Goal: Find contact information: Find contact information

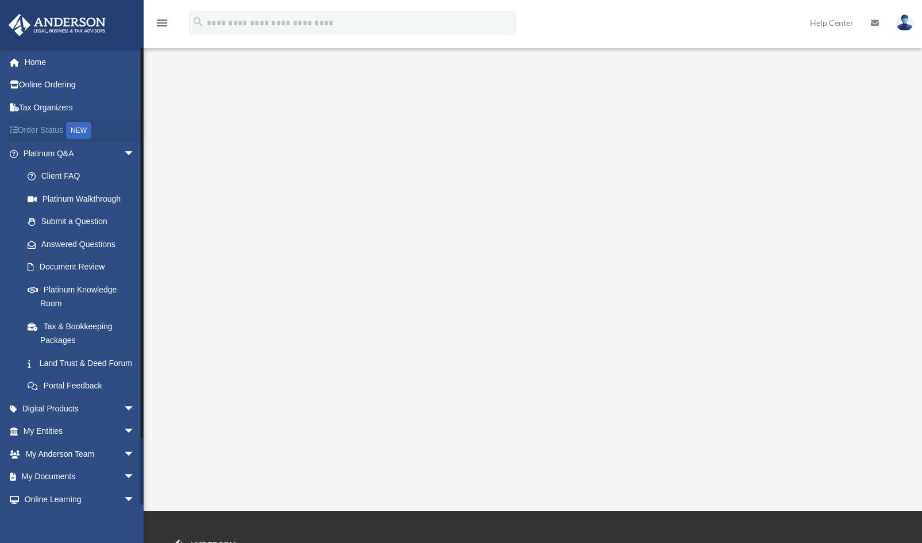
click at [47, 128] on link "Order Status NEW" at bounding box center [80, 131] width 144 height 24
click at [123, 155] on span "arrow_drop_down" at bounding box center [134, 154] width 23 height 24
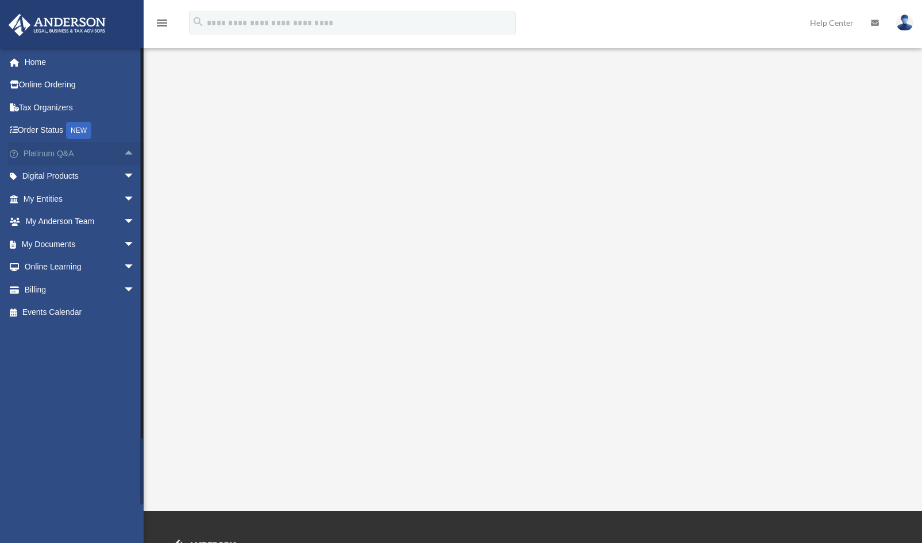
click at [123, 155] on span "arrow_drop_up" at bounding box center [134, 154] width 23 height 24
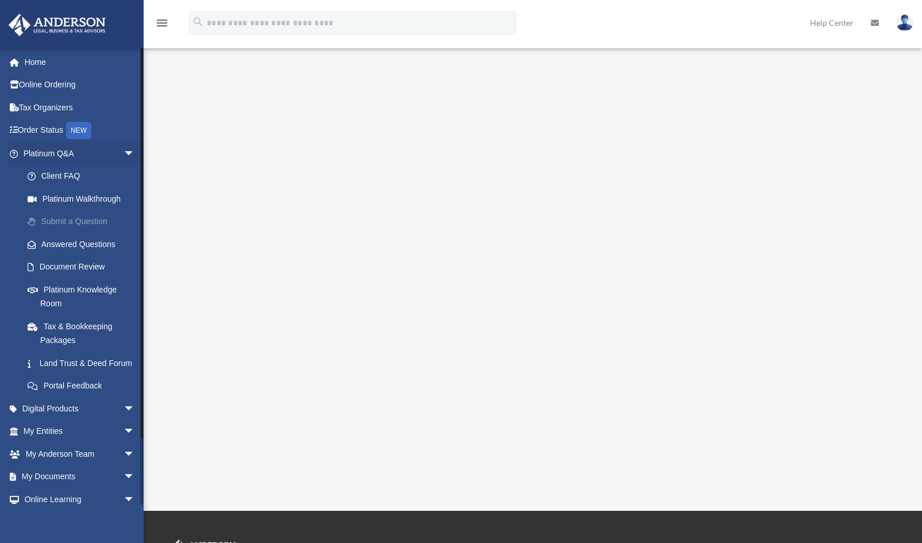
click at [90, 221] on link "Submit a Question" at bounding box center [84, 221] width 136 height 23
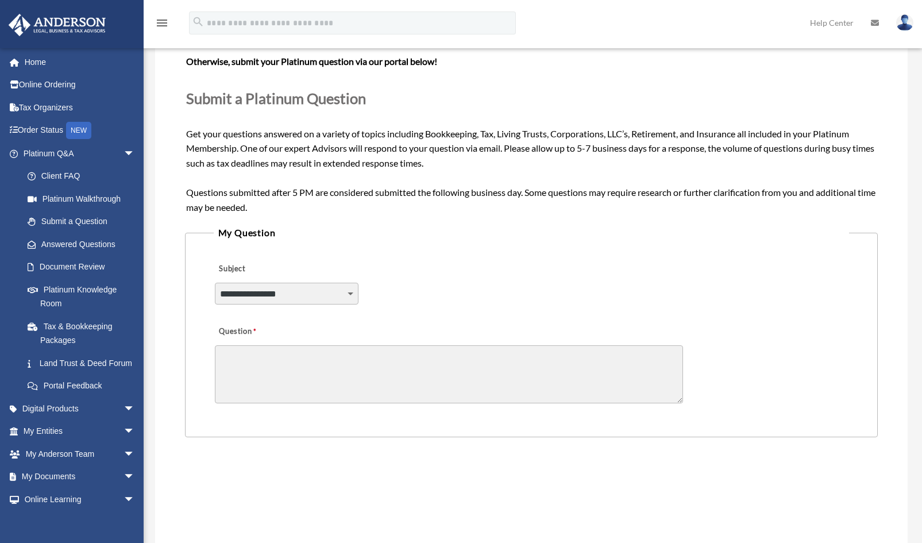
scroll to position [132, 0]
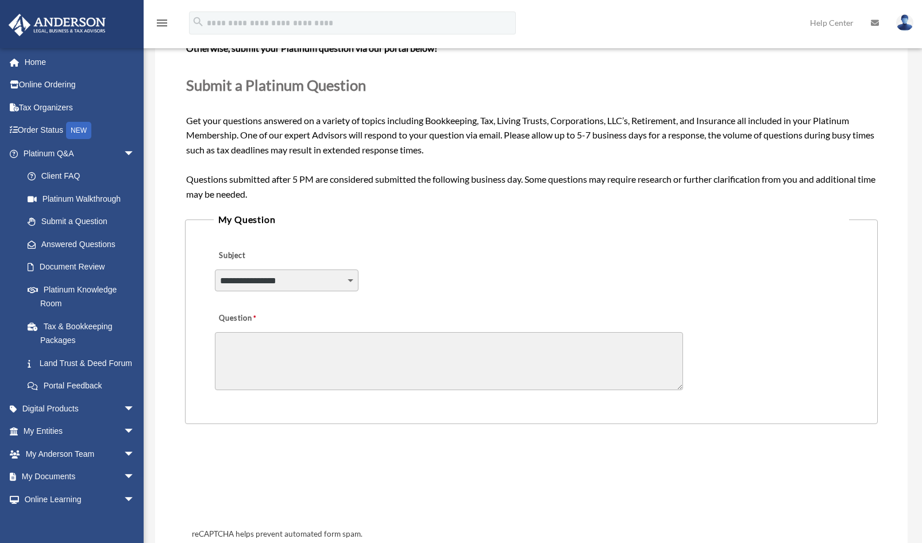
click at [319, 286] on select "**********" at bounding box center [287, 280] width 144 height 22
click at [567, 300] on div "**********" at bounding box center [532, 272] width 636 height 63
click at [123, 149] on span "arrow_drop_down" at bounding box center [134, 154] width 23 height 24
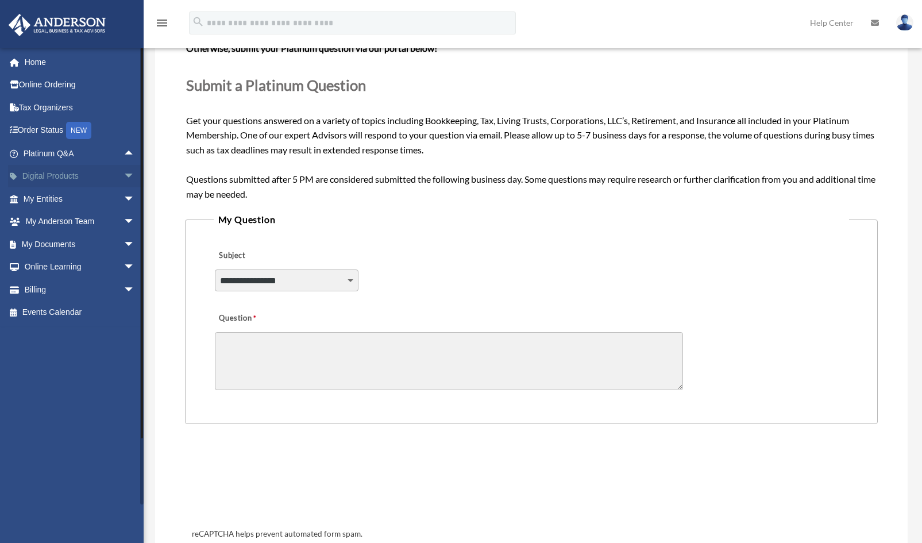
click at [42, 176] on link "Digital Products arrow_drop_down" at bounding box center [80, 176] width 144 height 23
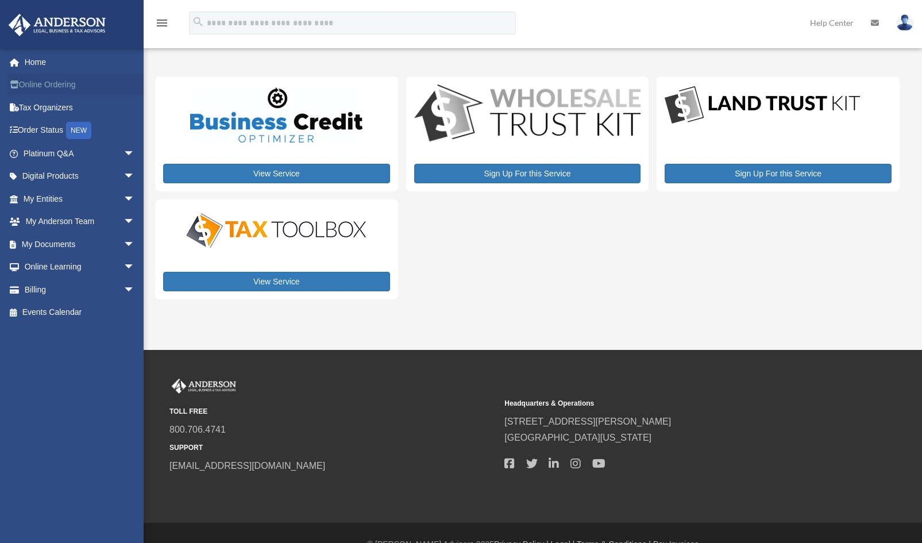
click at [83, 94] on link "Online Ordering" at bounding box center [80, 85] width 144 height 23
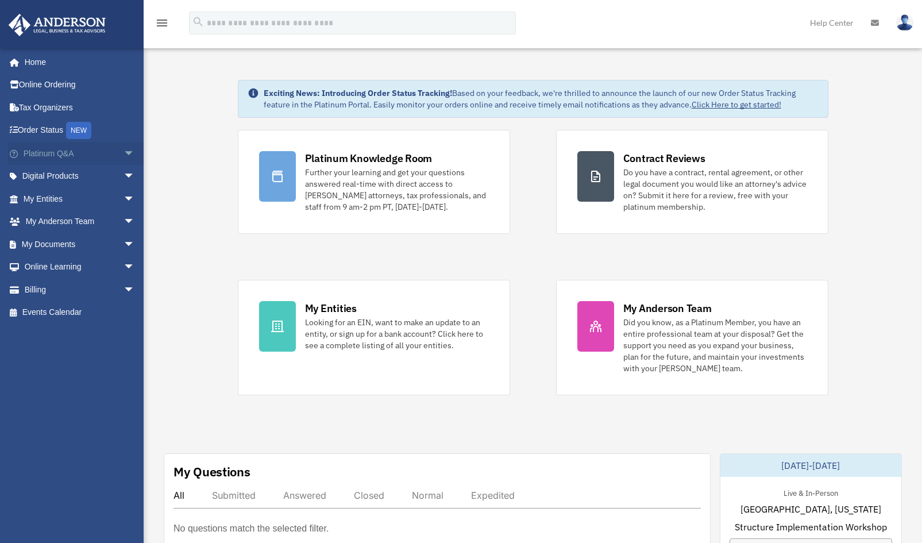
click at [16, 155] on span at bounding box center [19, 154] width 7 height 8
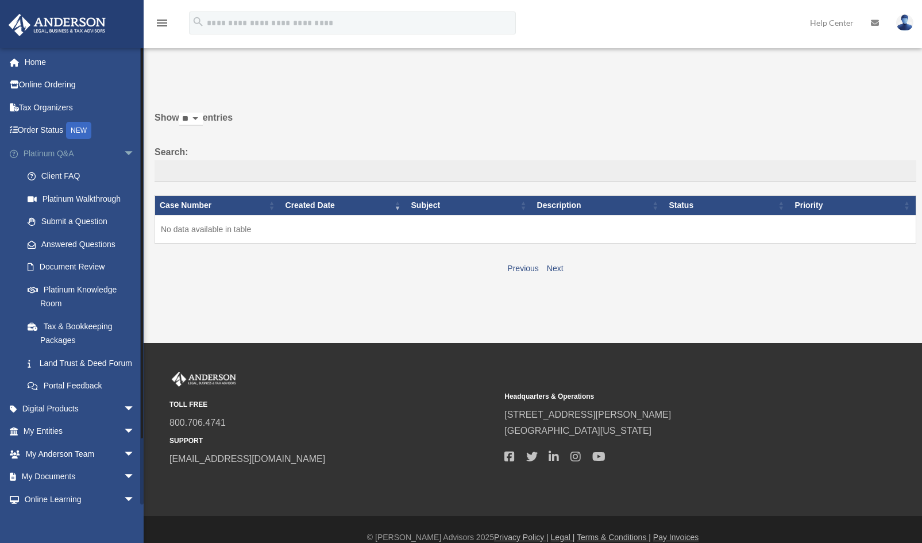
click at [16, 155] on span at bounding box center [19, 154] width 7 height 8
click at [123, 156] on span "arrow_drop_down" at bounding box center [134, 154] width 23 height 24
click at [16, 154] on span at bounding box center [19, 154] width 7 height 8
click at [123, 154] on span "arrow_drop_down" at bounding box center [134, 154] width 23 height 24
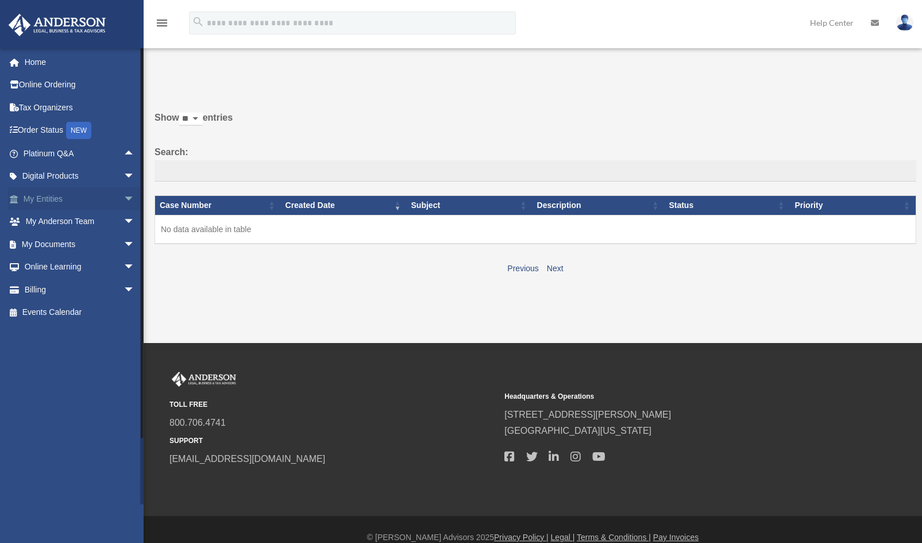
click at [123, 195] on span "arrow_drop_down" at bounding box center [134, 199] width 23 height 24
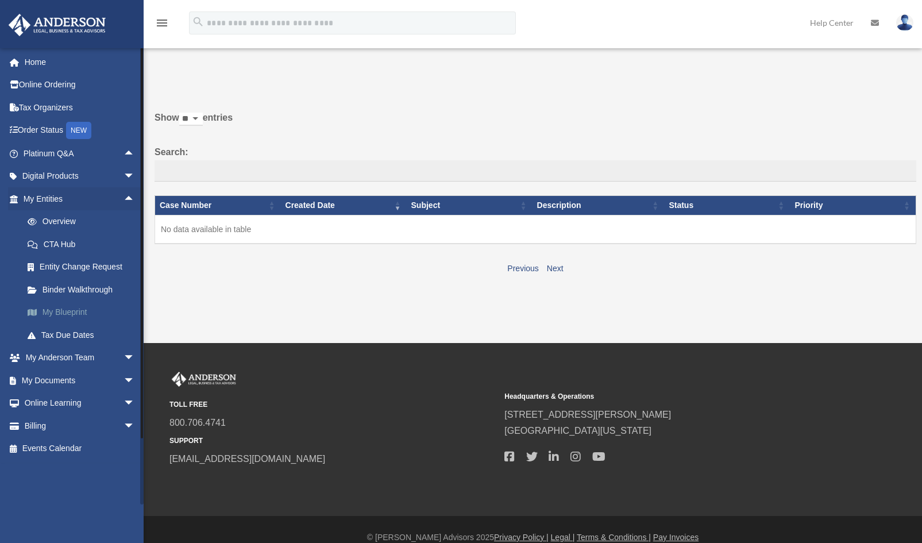
click at [56, 306] on link "My Blueprint" at bounding box center [84, 312] width 136 height 23
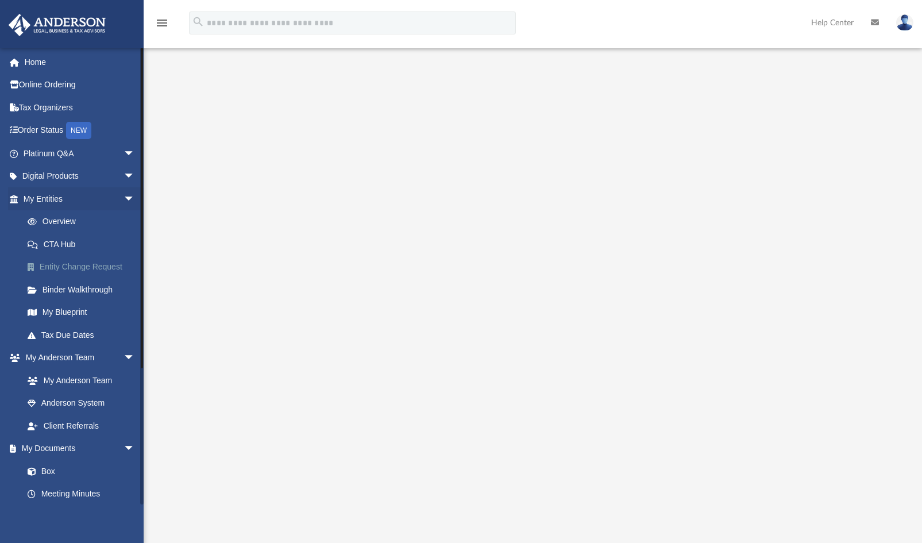
click at [70, 272] on link "Entity Change Request" at bounding box center [84, 267] width 136 height 23
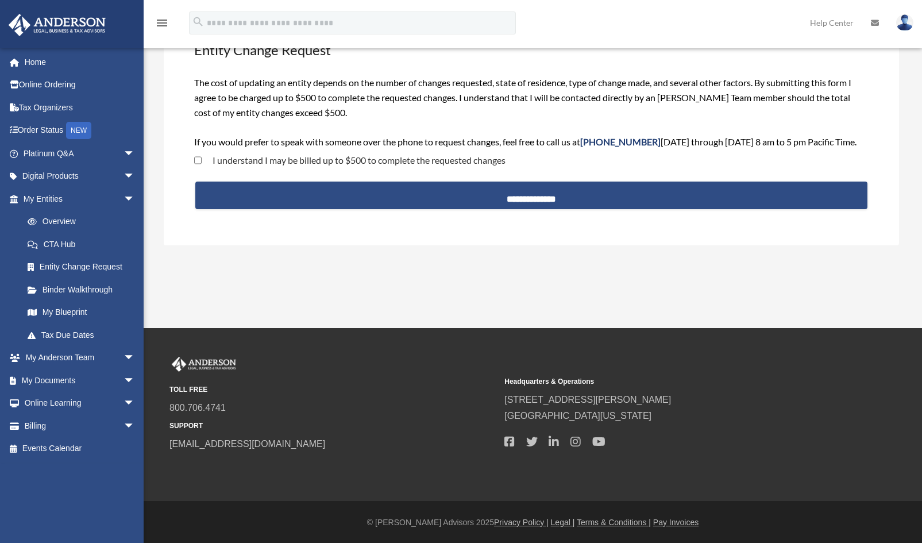
scroll to position [87, 0]
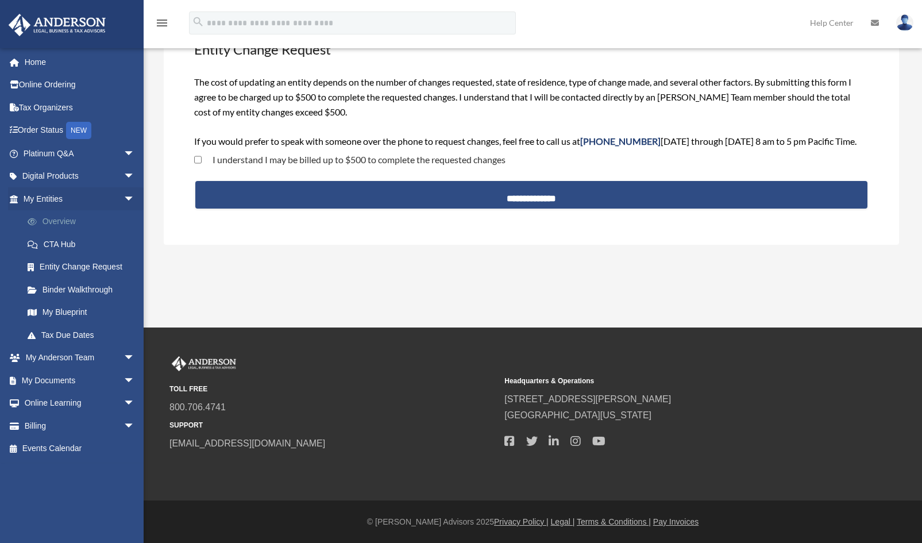
click at [64, 226] on link "Overview" at bounding box center [84, 221] width 136 height 23
click at [64, 219] on link "Overview" at bounding box center [84, 221] width 136 height 23
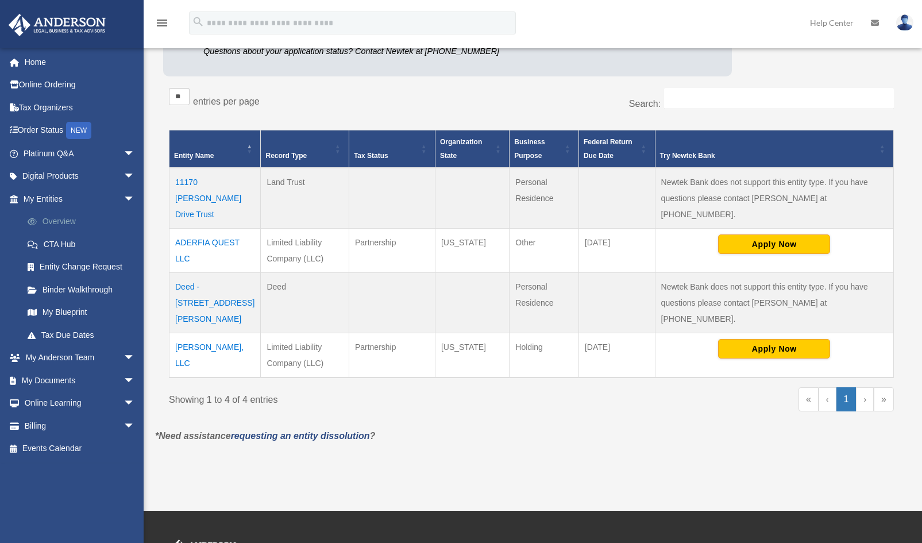
scroll to position [159, 0]
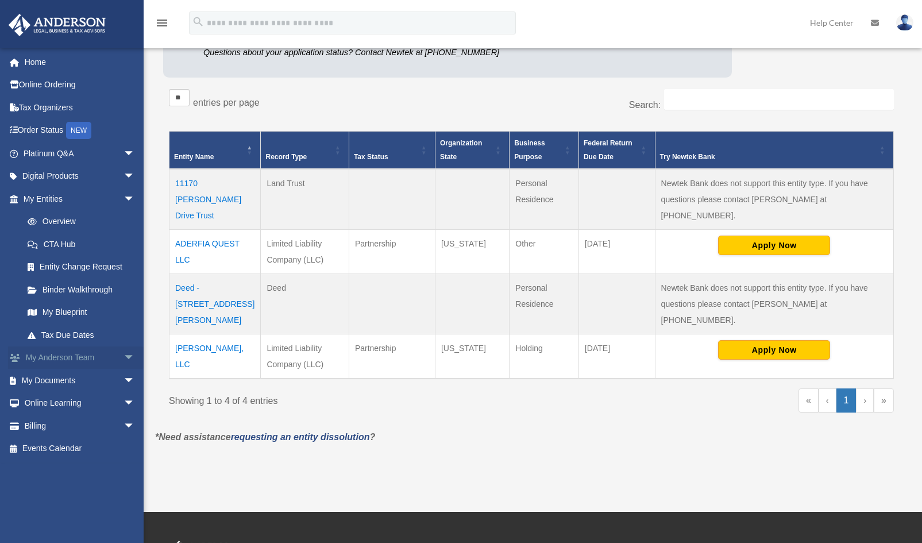
click at [123, 362] on span "arrow_drop_down" at bounding box center [134, 358] width 23 height 24
click at [91, 403] on link "Anderson System" at bounding box center [84, 403] width 136 height 23
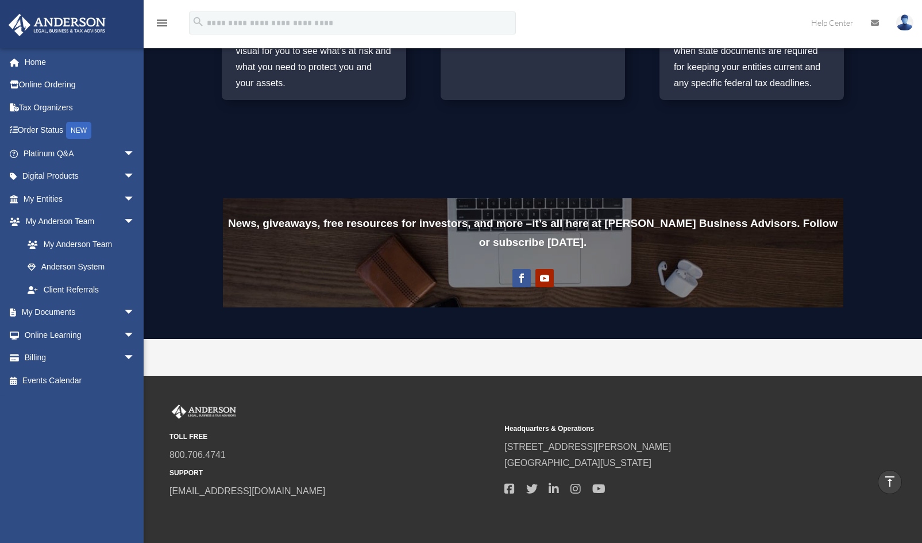
scroll to position [733, 0]
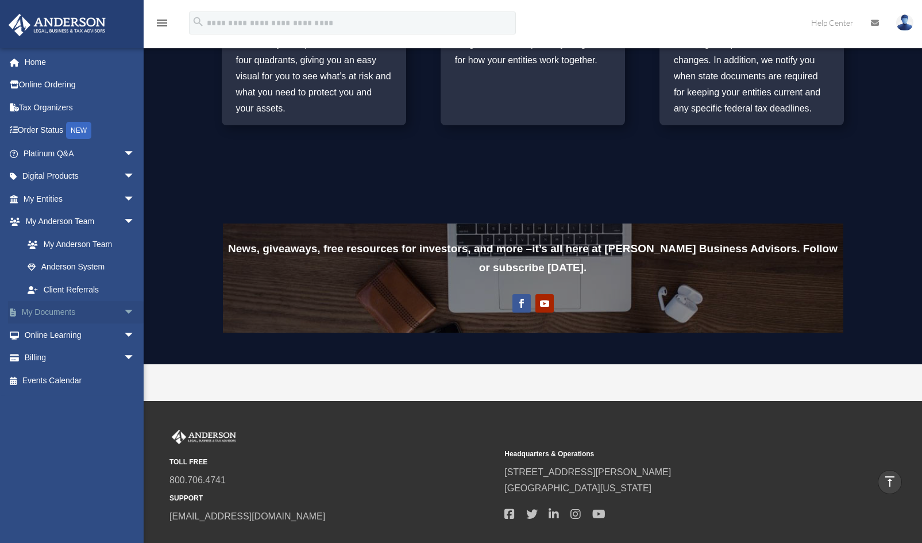
click at [74, 314] on link "My Documents arrow_drop_down" at bounding box center [80, 312] width 144 height 23
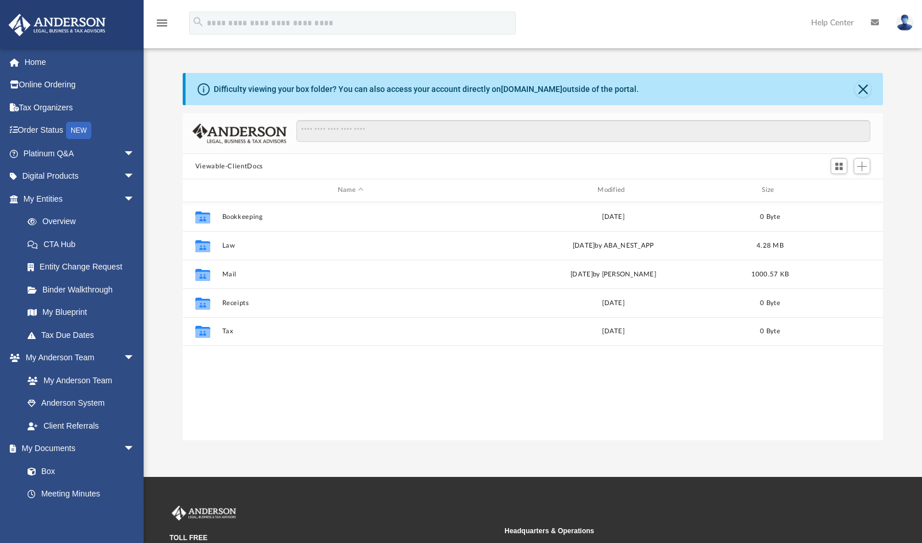
scroll to position [252, 692]
click at [88, 376] on link "My Anderson Team" at bounding box center [84, 380] width 136 height 23
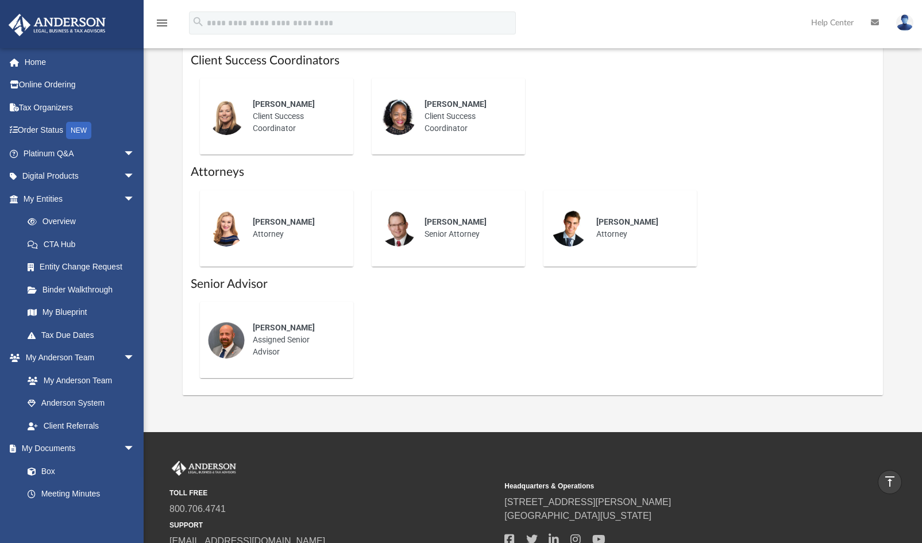
scroll to position [240, 0]
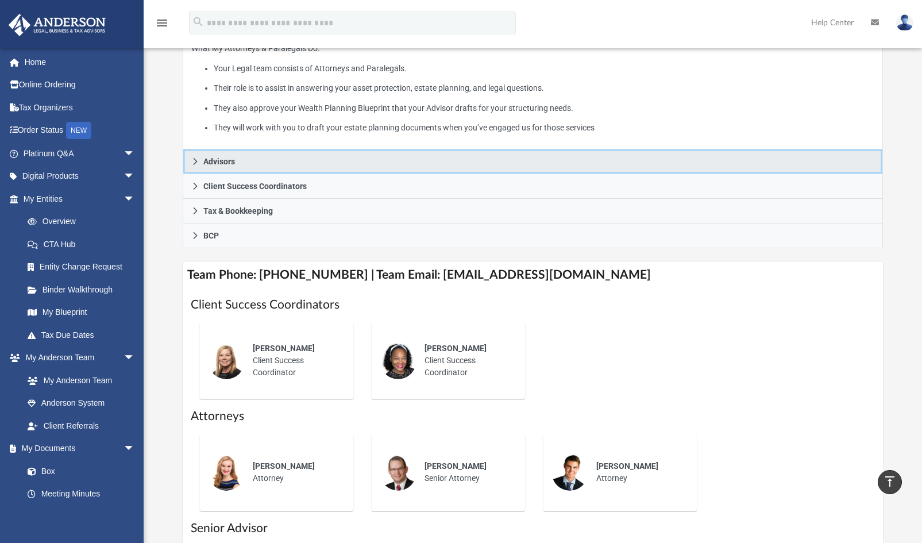
click at [196, 157] on icon at bounding box center [195, 161] width 8 height 8
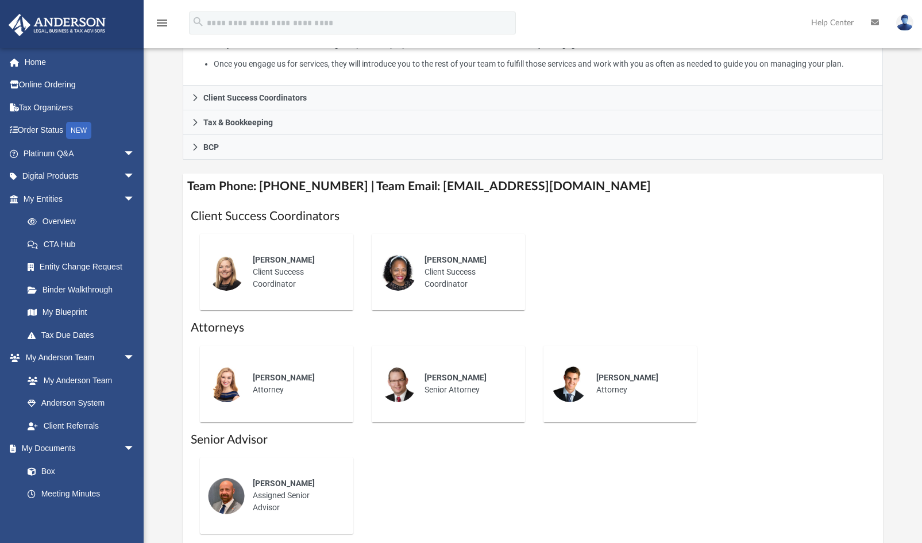
scroll to position [373, 0]
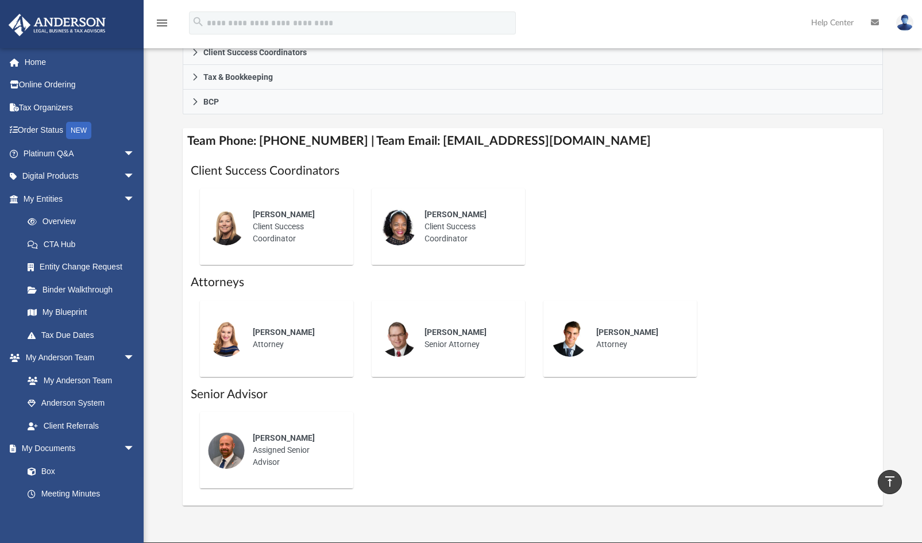
click at [275, 222] on div "[PERSON_NAME] Client Success Coordinator" at bounding box center [295, 226] width 101 height 52
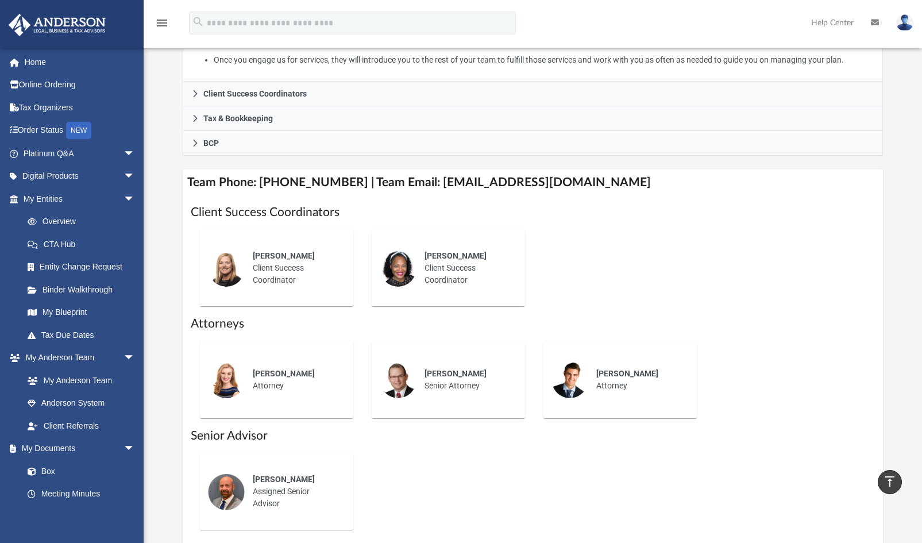
scroll to position [366, 0]
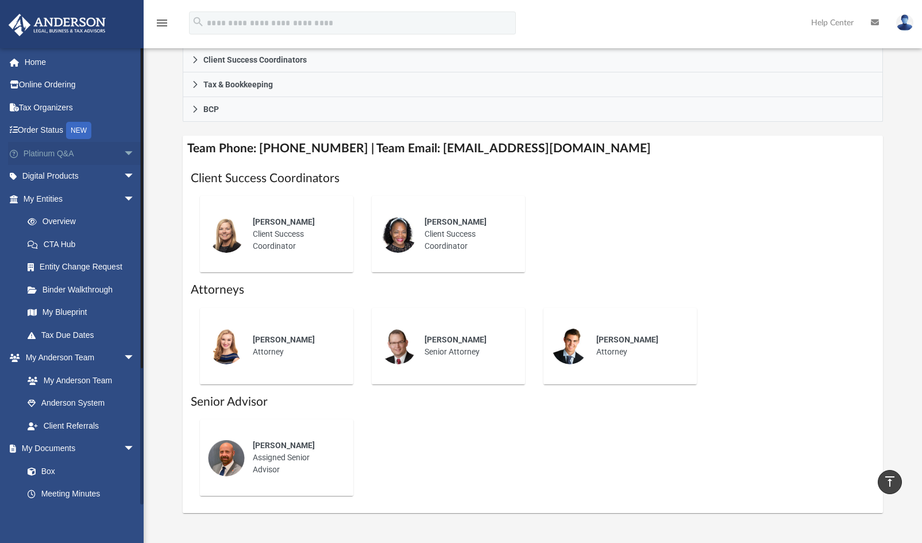
click at [123, 153] on span "arrow_drop_down" at bounding box center [134, 154] width 23 height 24
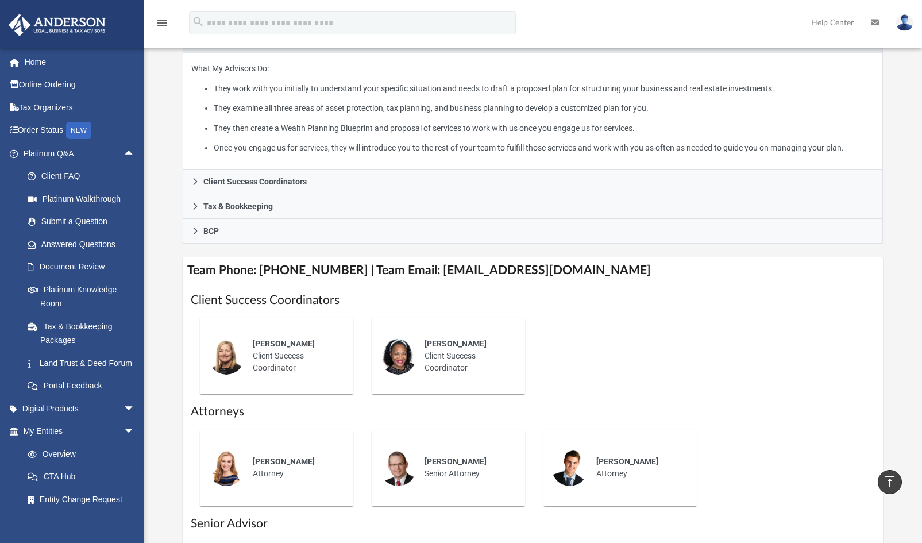
scroll to position [188, 0]
